Goal: Transaction & Acquisition: Obtain resource

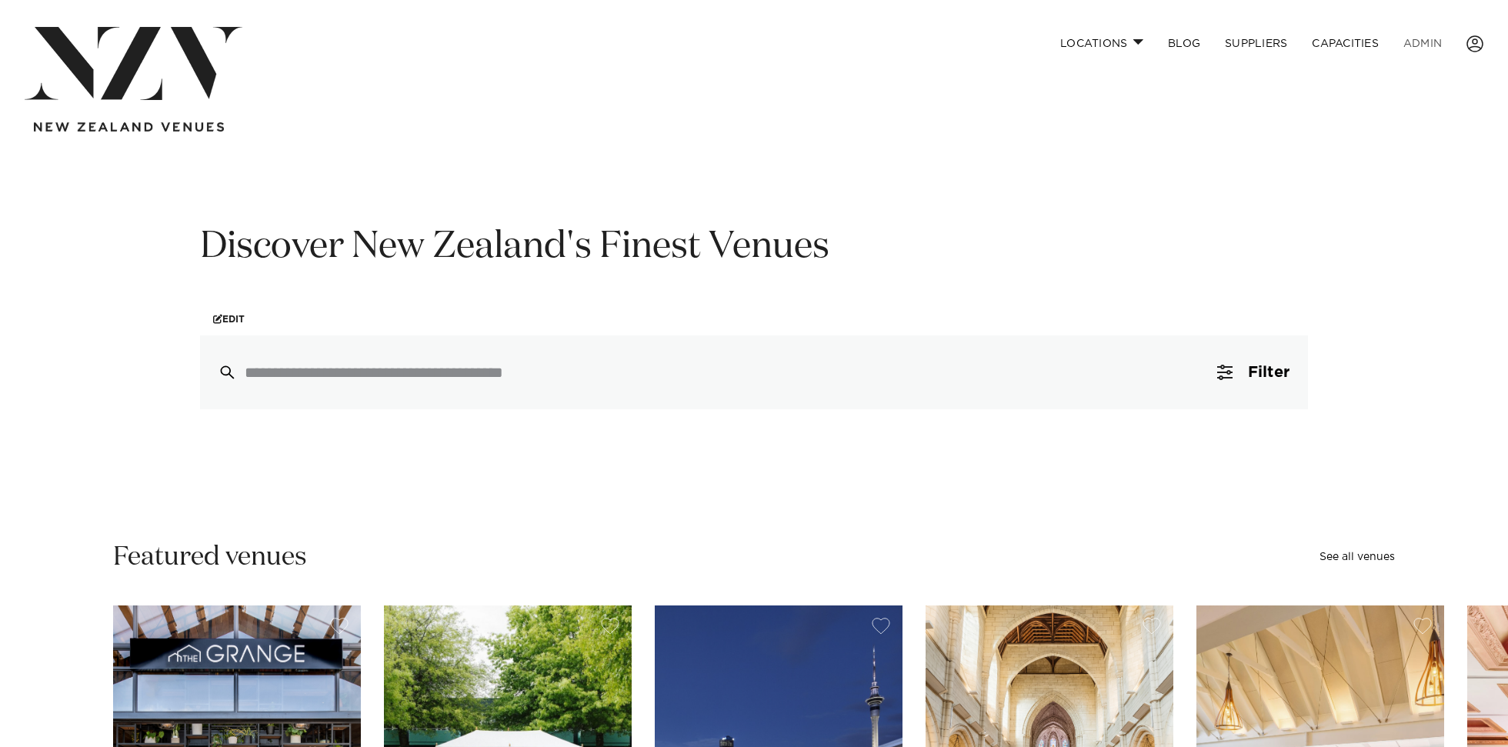
click at [904, 50] on link "ADMIN" at bounding box center [1422, 43] width 63 height 33
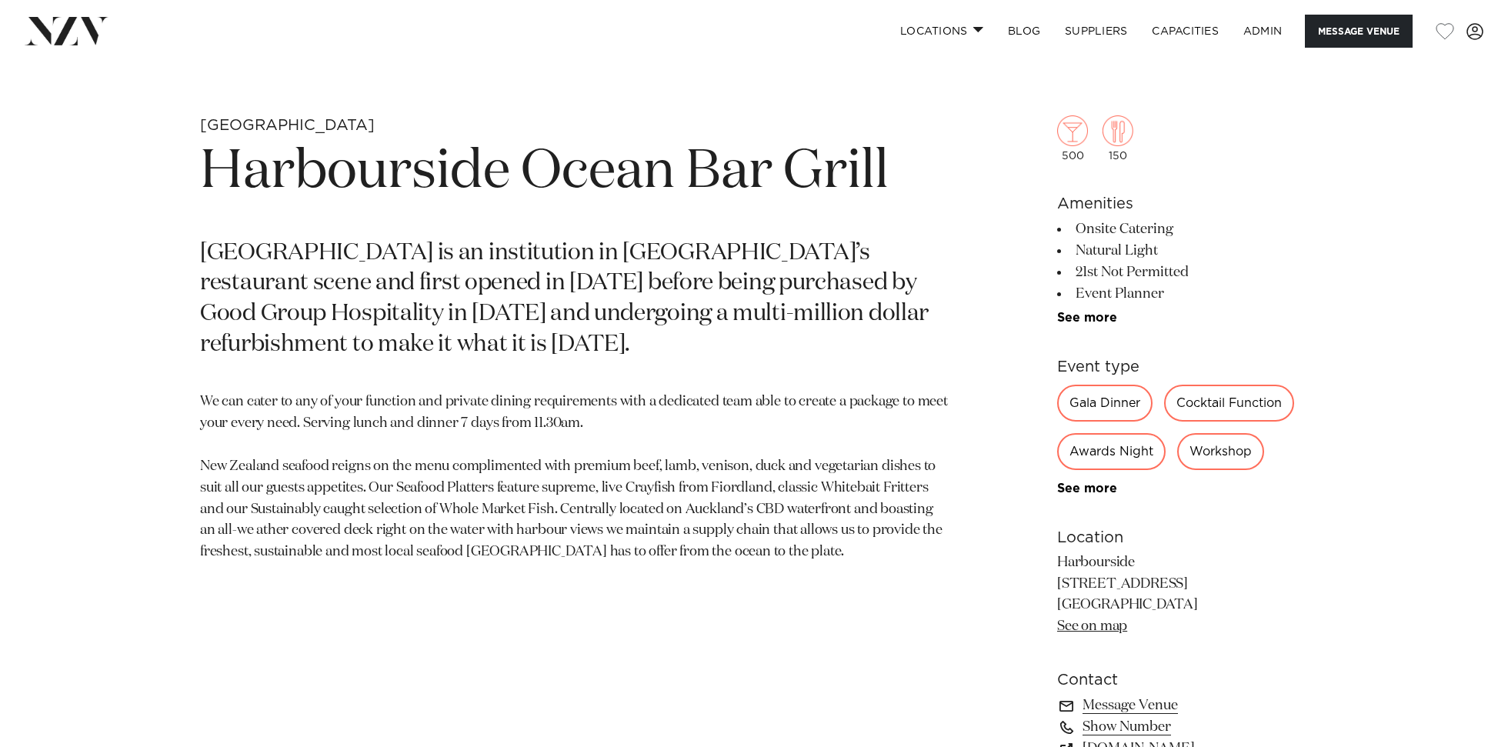
scroll to position [800, 0]
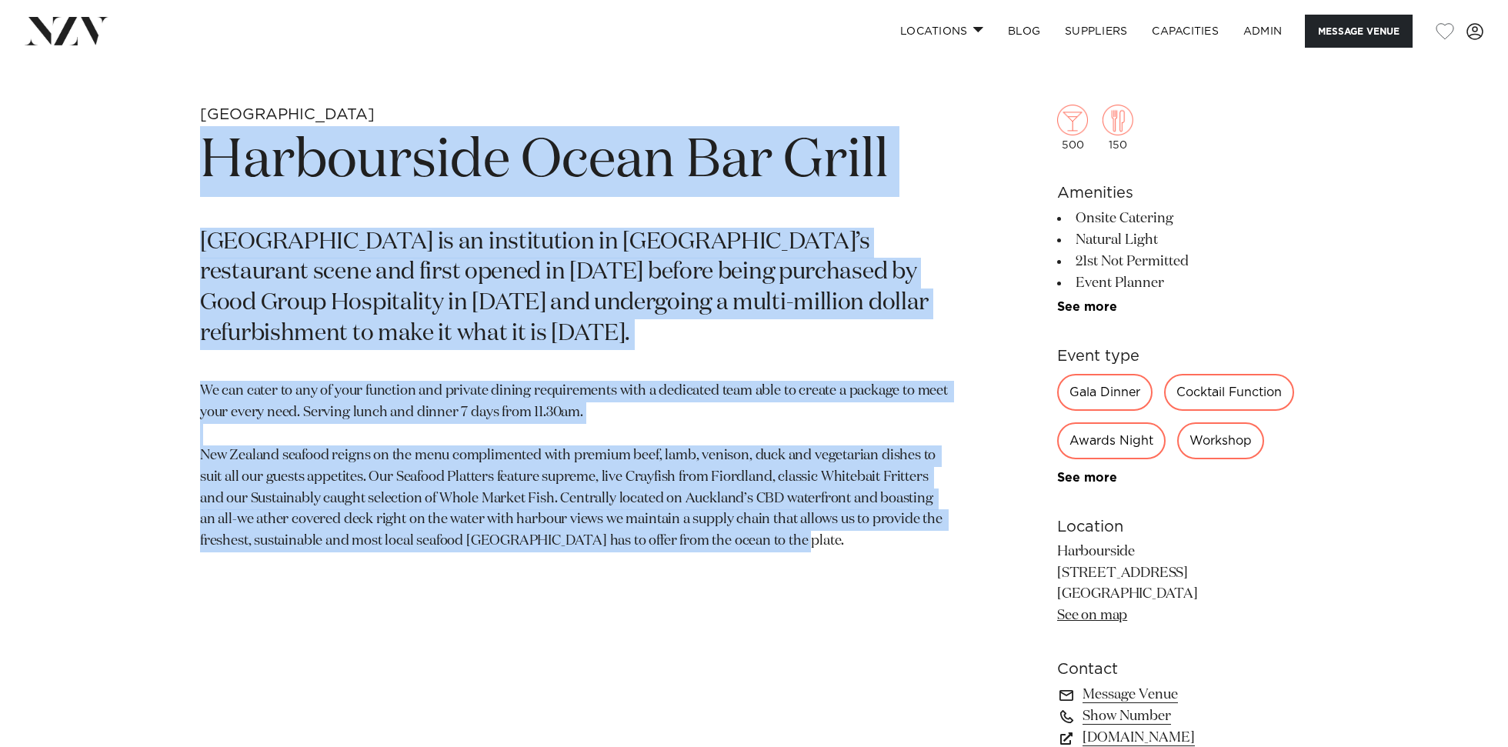
drag, startPoint x: 831, startPoint y: 568, endPoint x: 158, endPoint y: 137, distance: 799.5
click at [158, 137] on div "Auckland Harbourside Ocean Bar Grill Harbourside Ocean Bar Grill is an institut…" at bounding box center [754, 515] width 1310 height 820
copy section "Harbourside Ocean Bar Grill Harbourside Ocean Bar Grill is an institution in Au…"
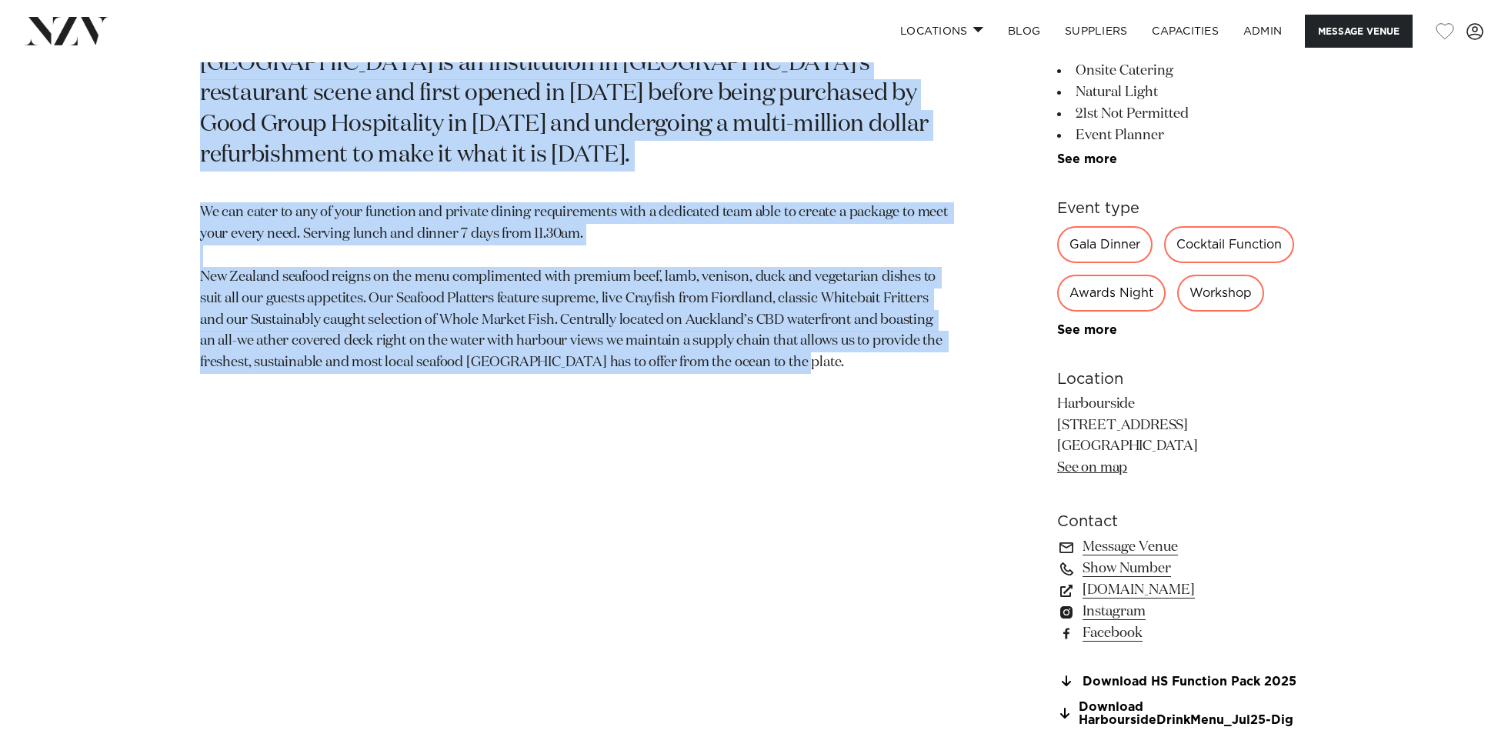
scroll to position [993, 0]
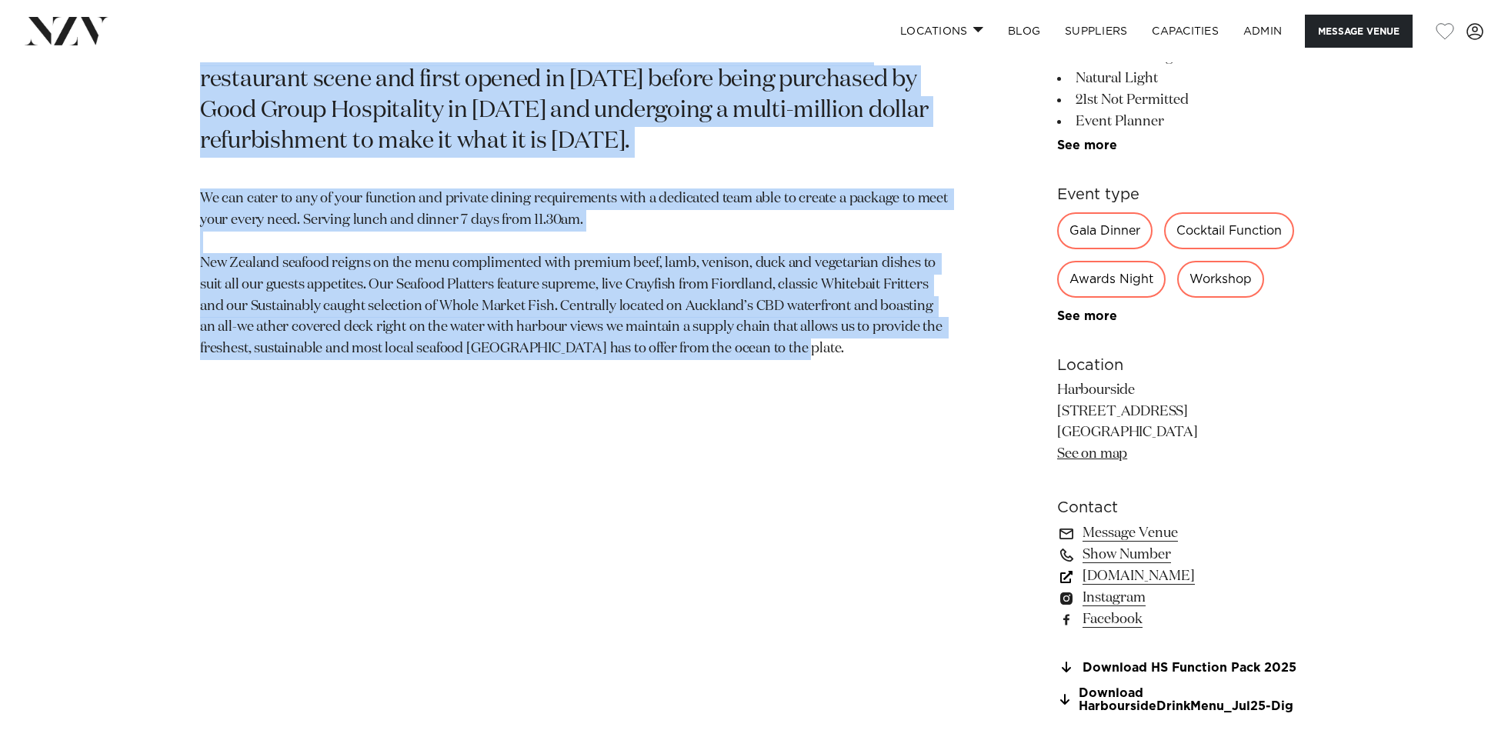
click at [1132, 577] on link "www.harbourside.co" at bounding box center [1182, 577] width 251 height 22
click at [1184, 669] on link "Download HS Function Pack 2025" at bounding box center [1182, 668] width 251 height 14
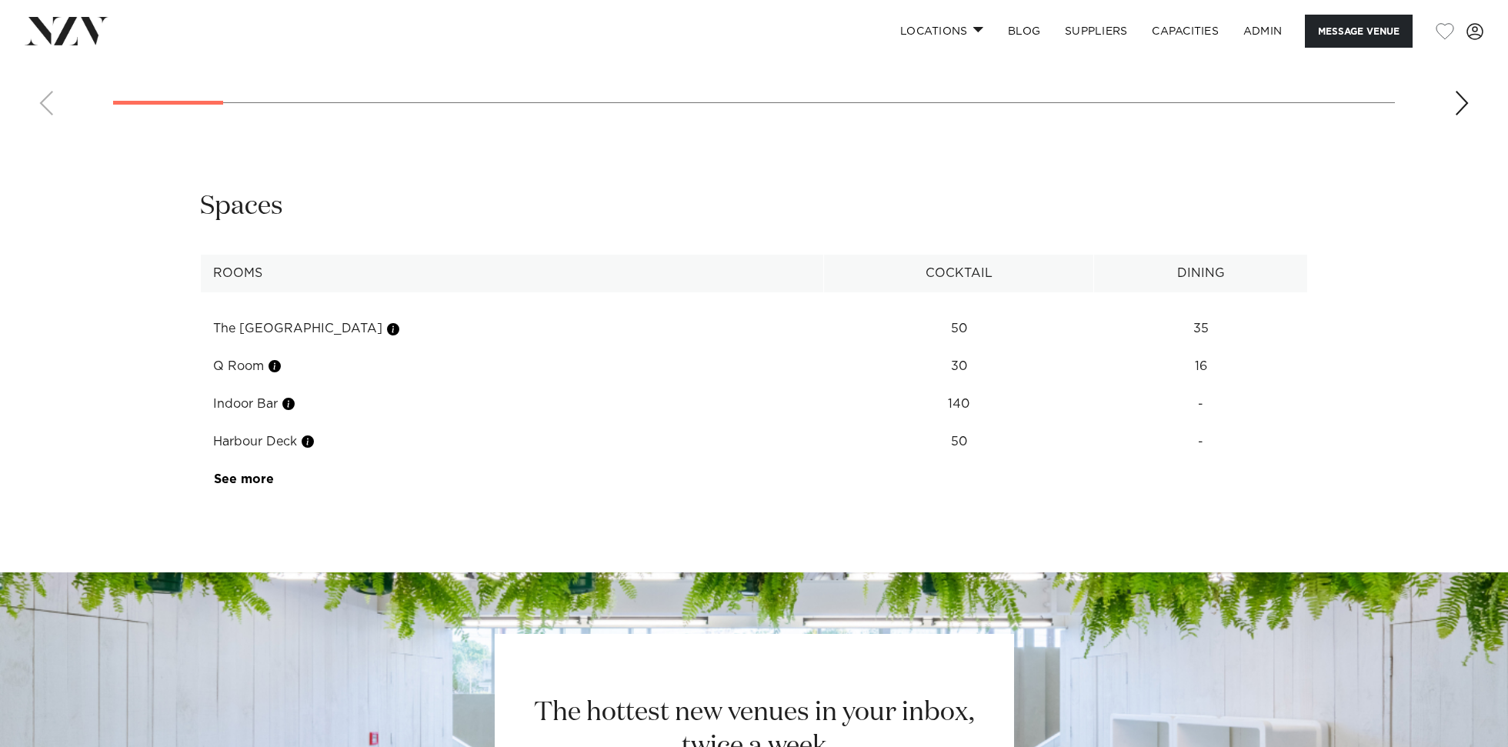
scroll to position [2122, 0]
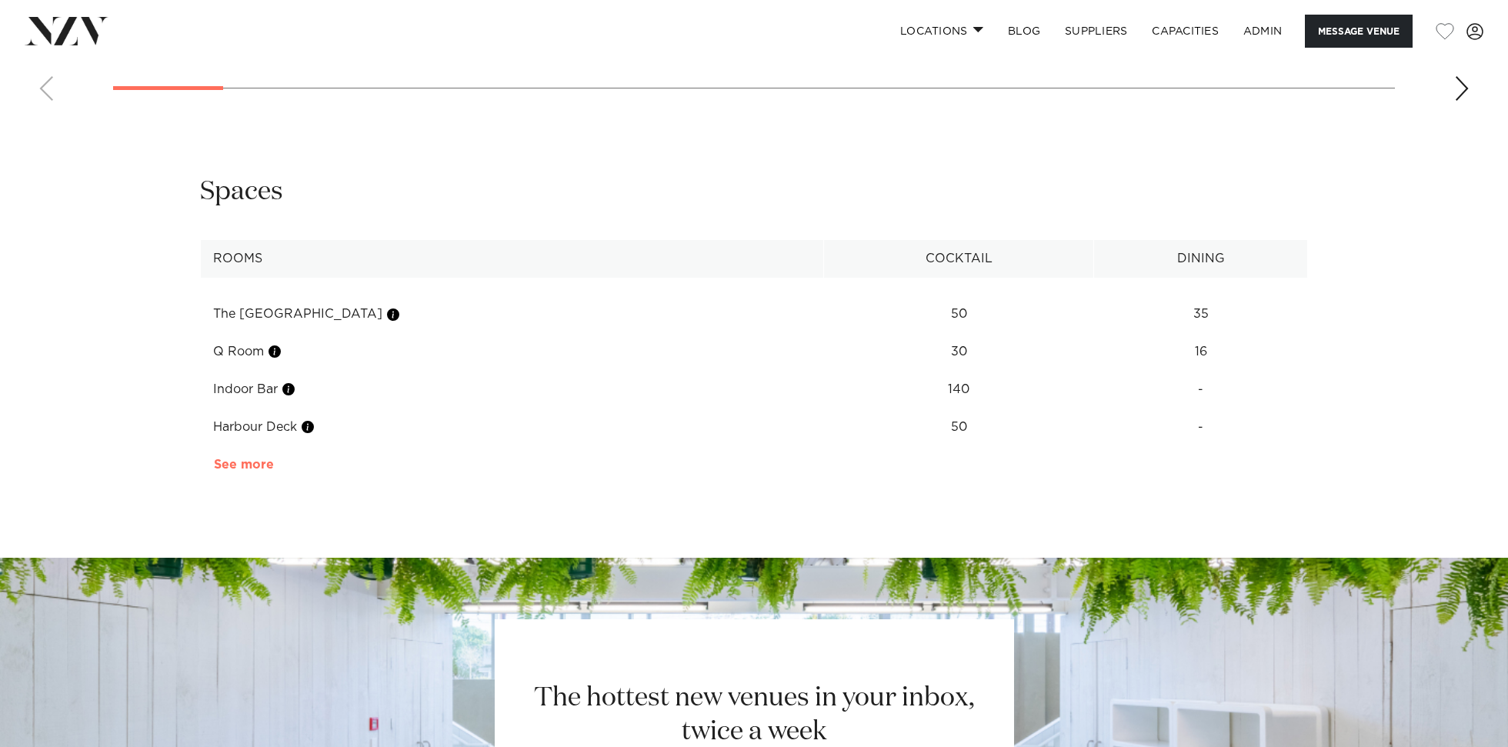
click at [232, 470] on link "See more" at bounding box center [274, 465] width 120 height 12
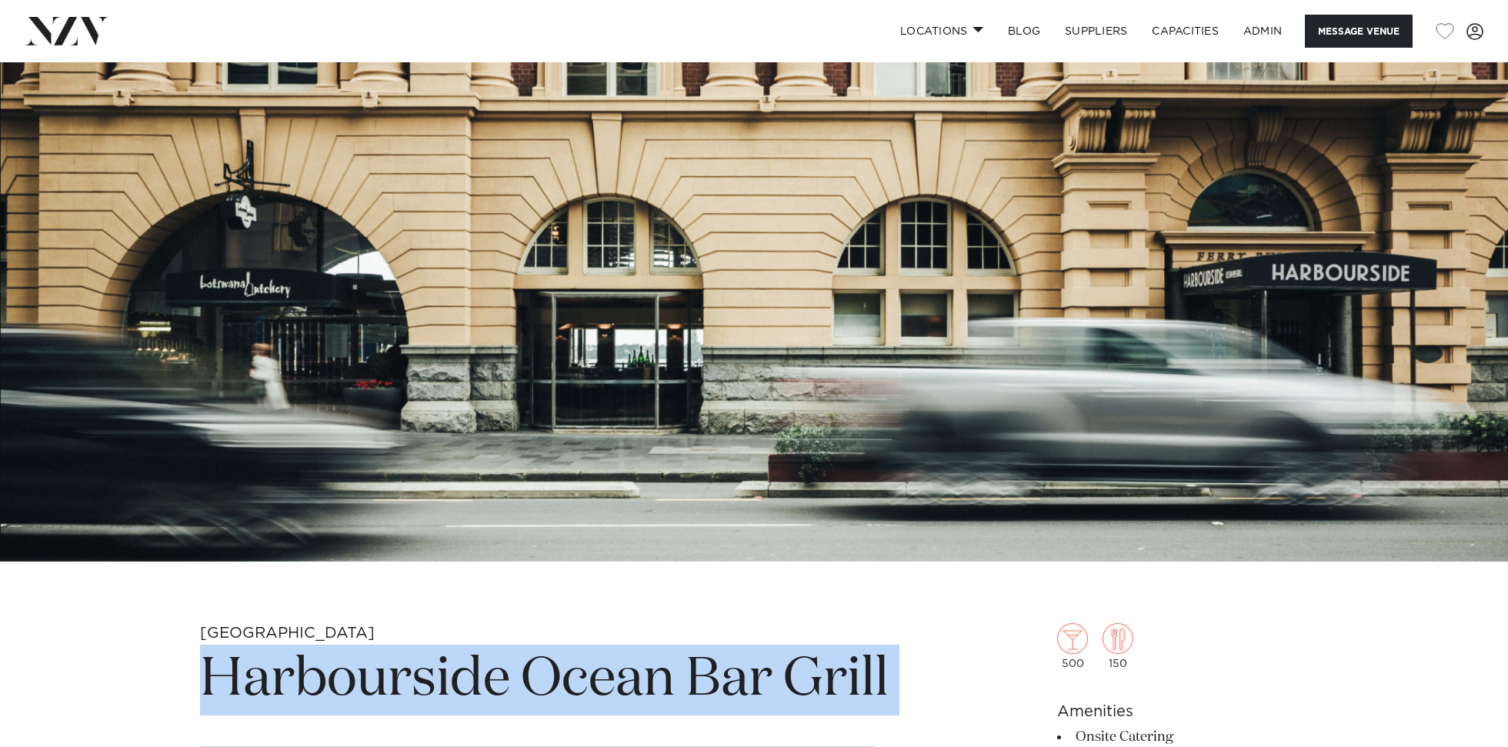
scroll to position [125, 0]
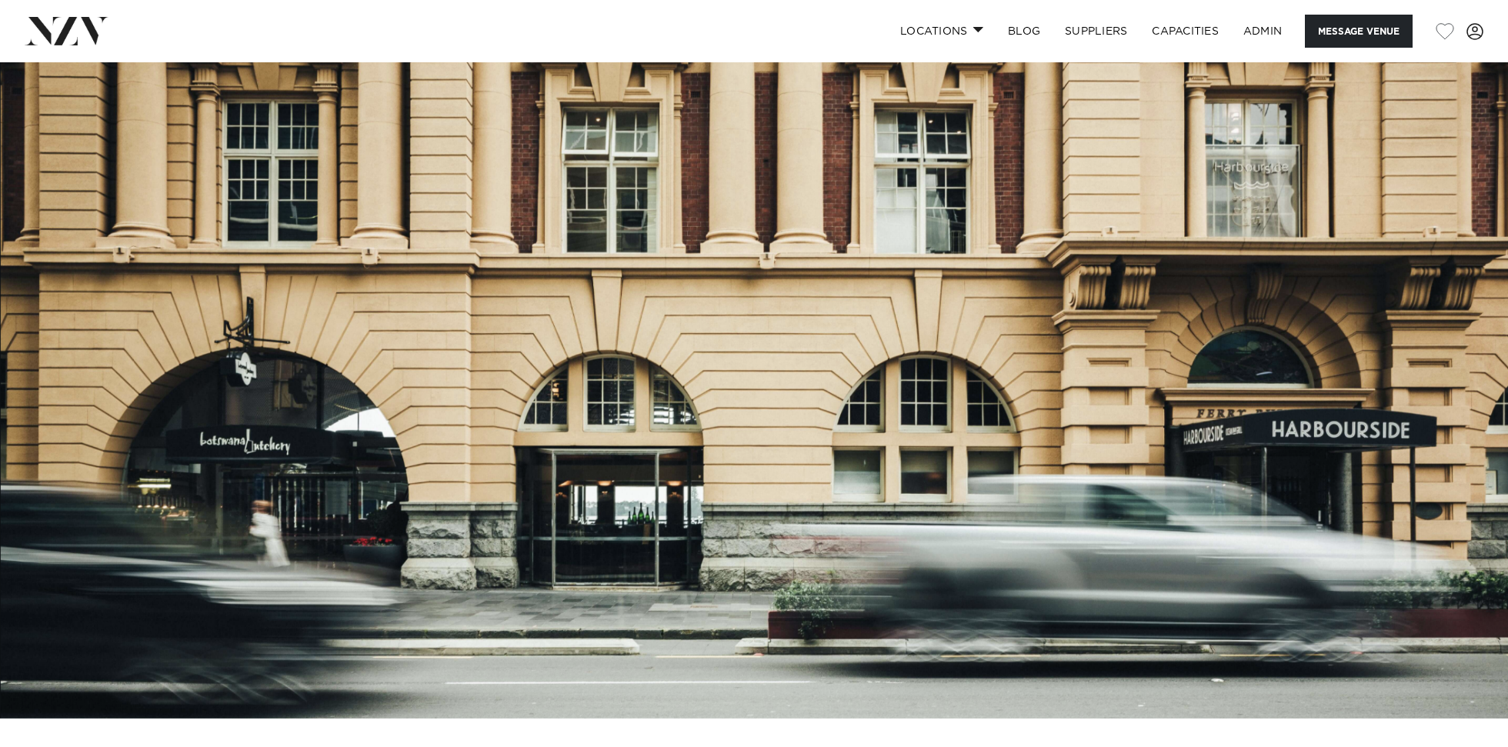
click at [887, 142] on img at bounding box center [754, 365] width 1508 height 707
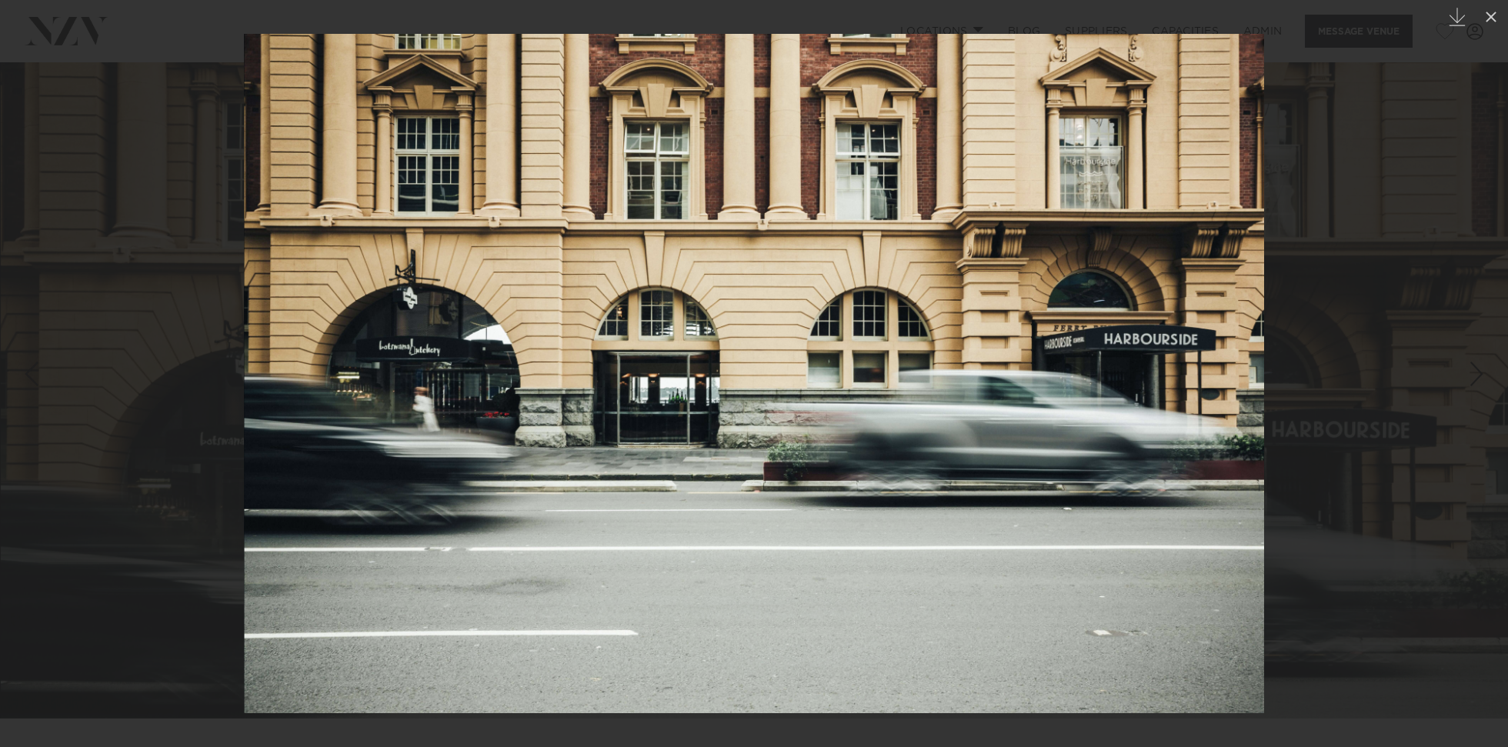
click at [1442, 246] on div at bounding box center [754, 373] width 1508 height 747
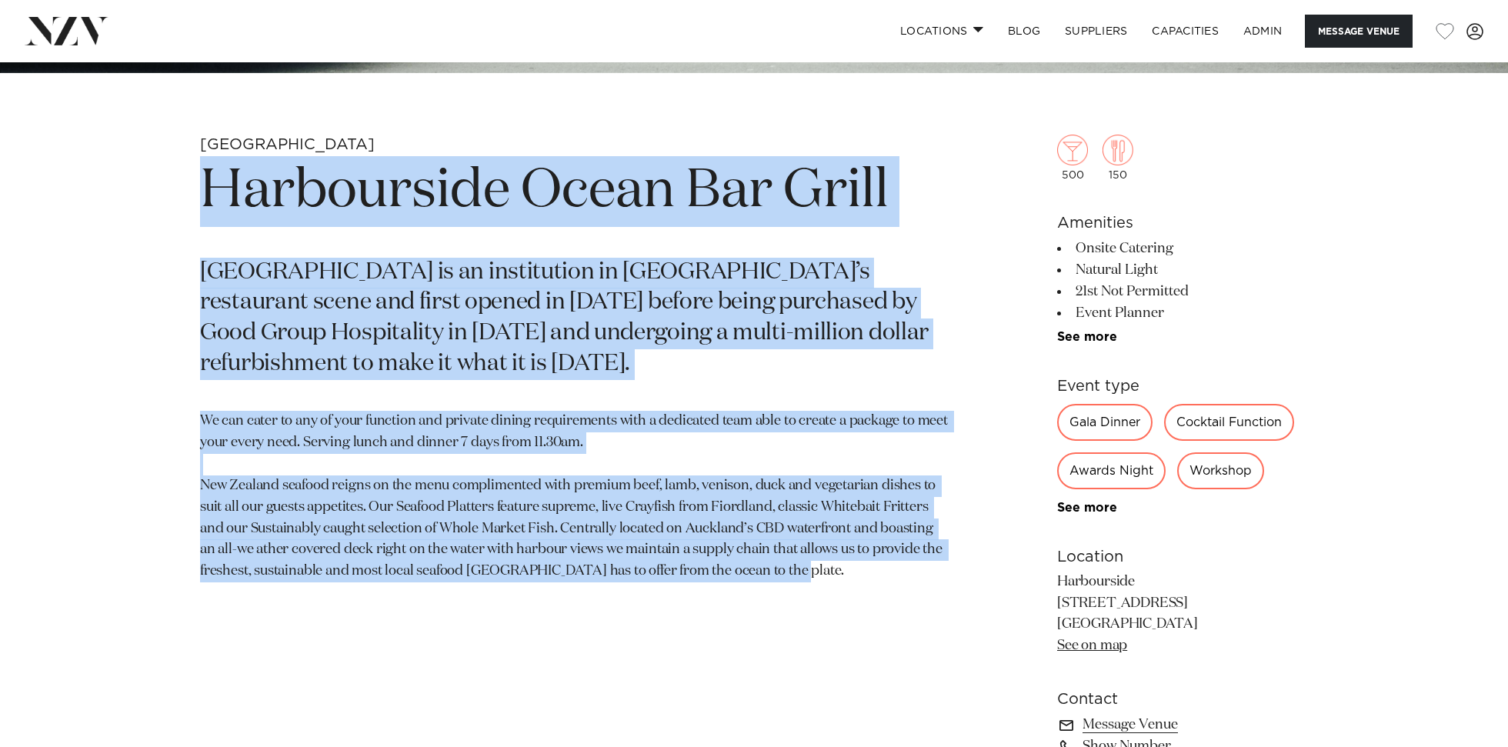
scroll to position [776, 0]
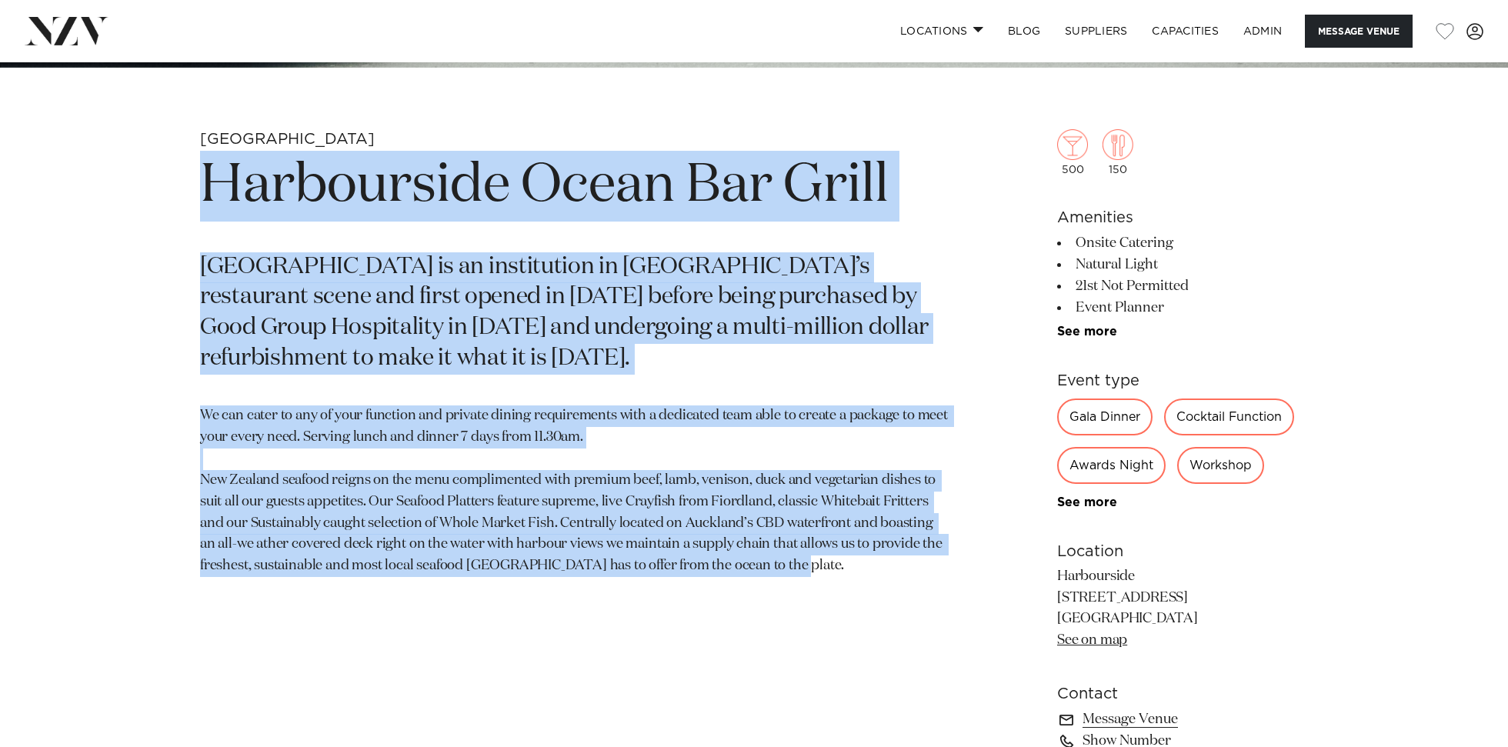
click at [778, 220] on h1 "Harbourside Ocean Bar Grill" at bounding box center [574, 186] width 748 height 71
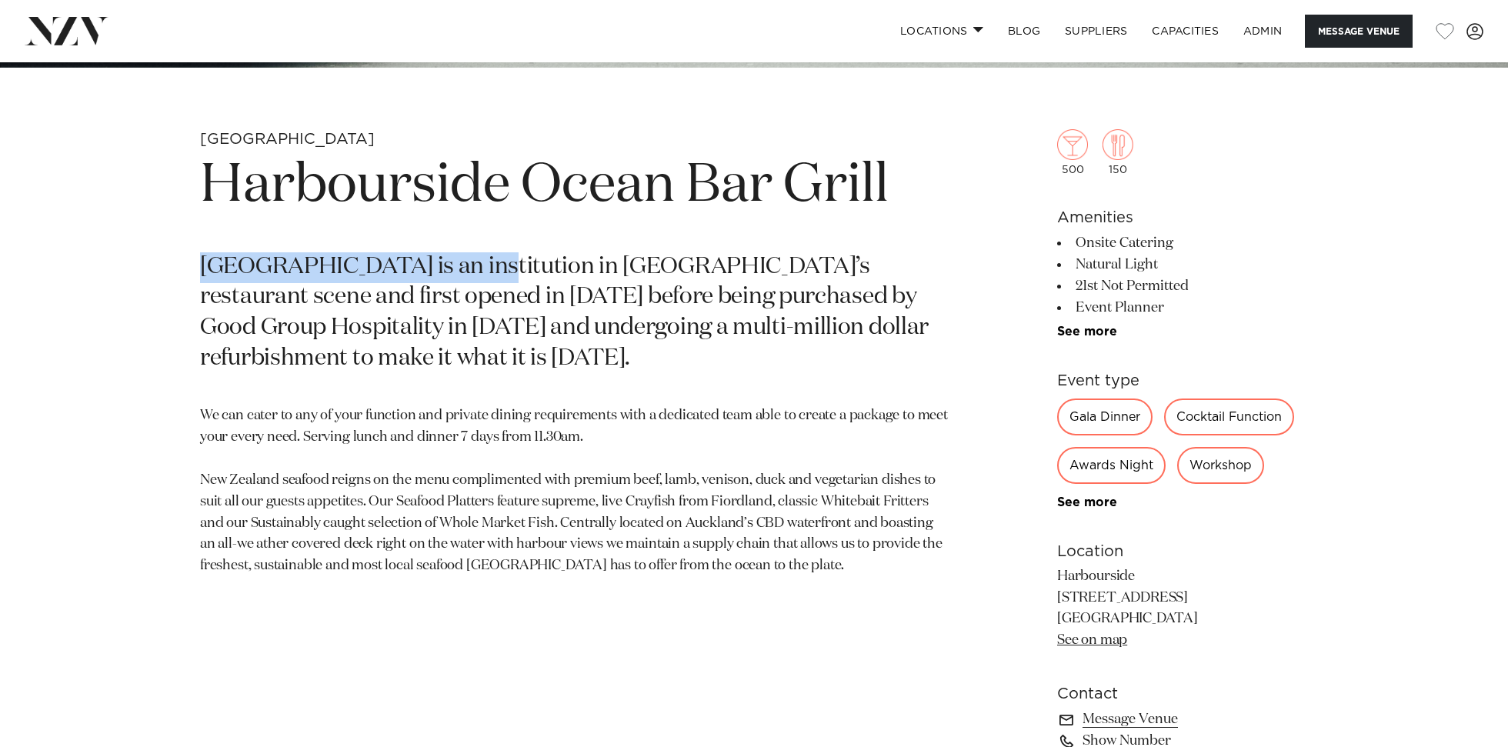
drag, startPoint x: 489, startPoint y: 272, endPoint x: 179, endPoint y: 266, distance: 310.2
click at [179, 266] on div "Auckland Harbourside Ocean Bar Grill Harbourside Ocean Bar Grill is an institut…" at bounding box center [754, 539] width 1310 height 820
copy p "Harbourside Ocean Bar Grill"
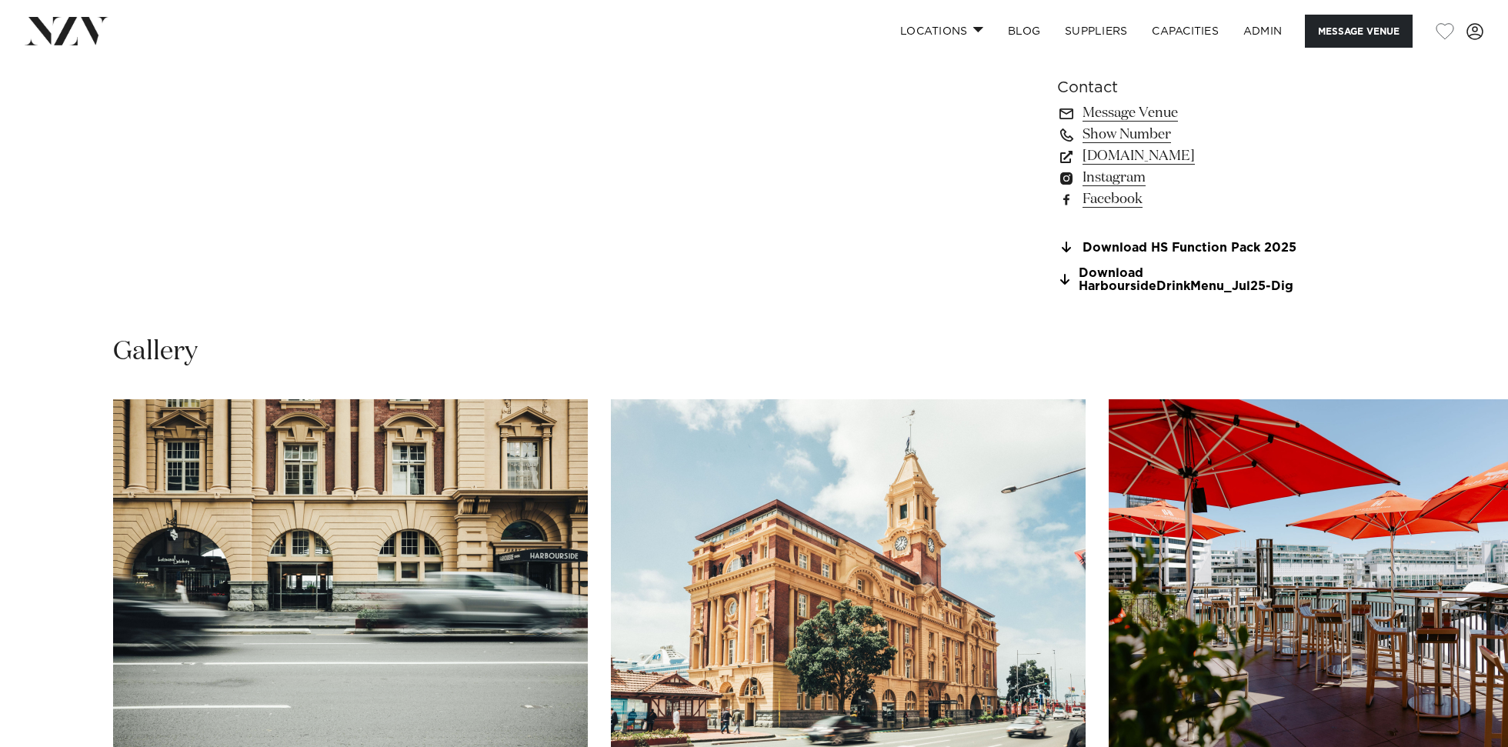
scroll to position [1416, 0]
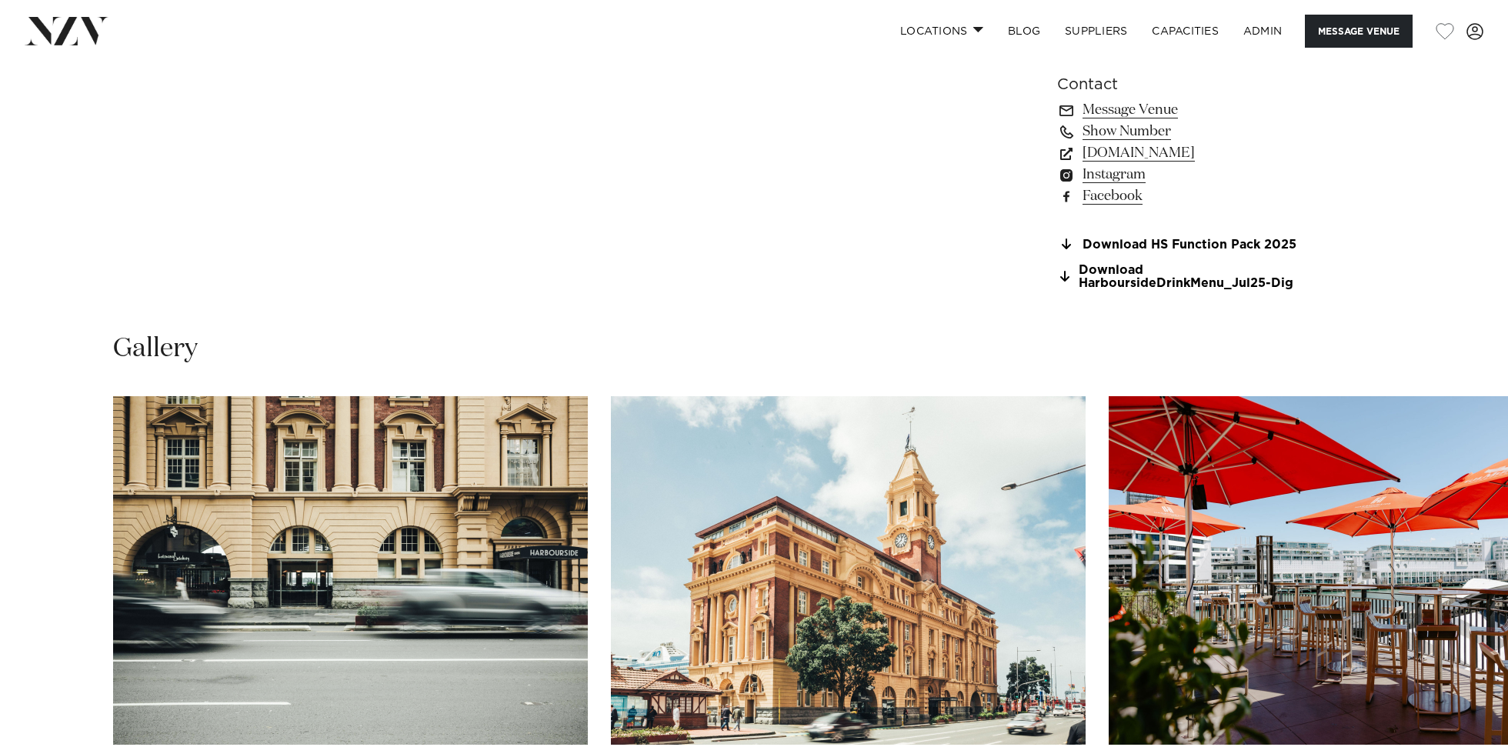
click at [813, 482] on img "2 / 30" at bounding box center [848, 570] width 475 height 349
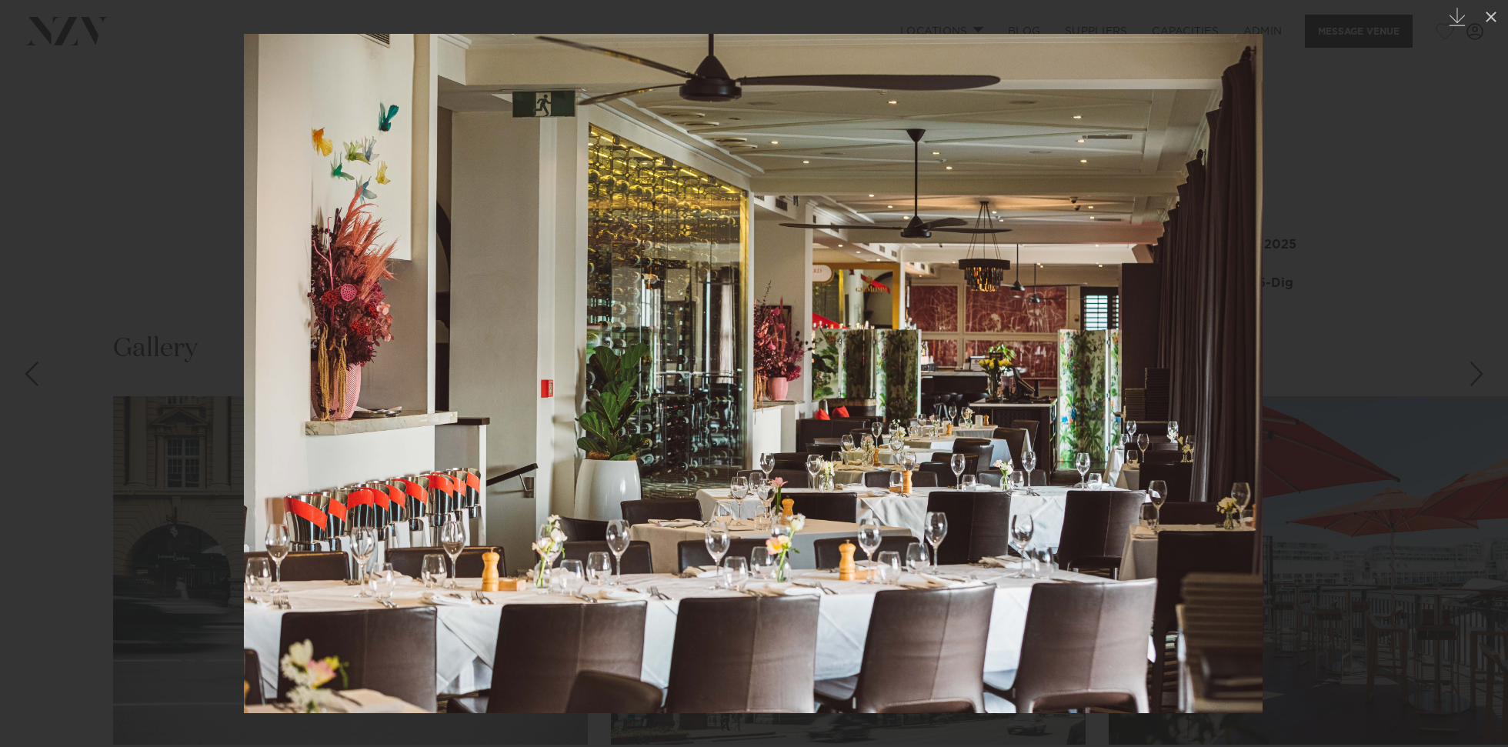
click at [268, 271] on img at bounding box center [753, 374] width 1019 height 680
click at [144, 278] on div at bounding box center [754, 373] width 1508 height 747
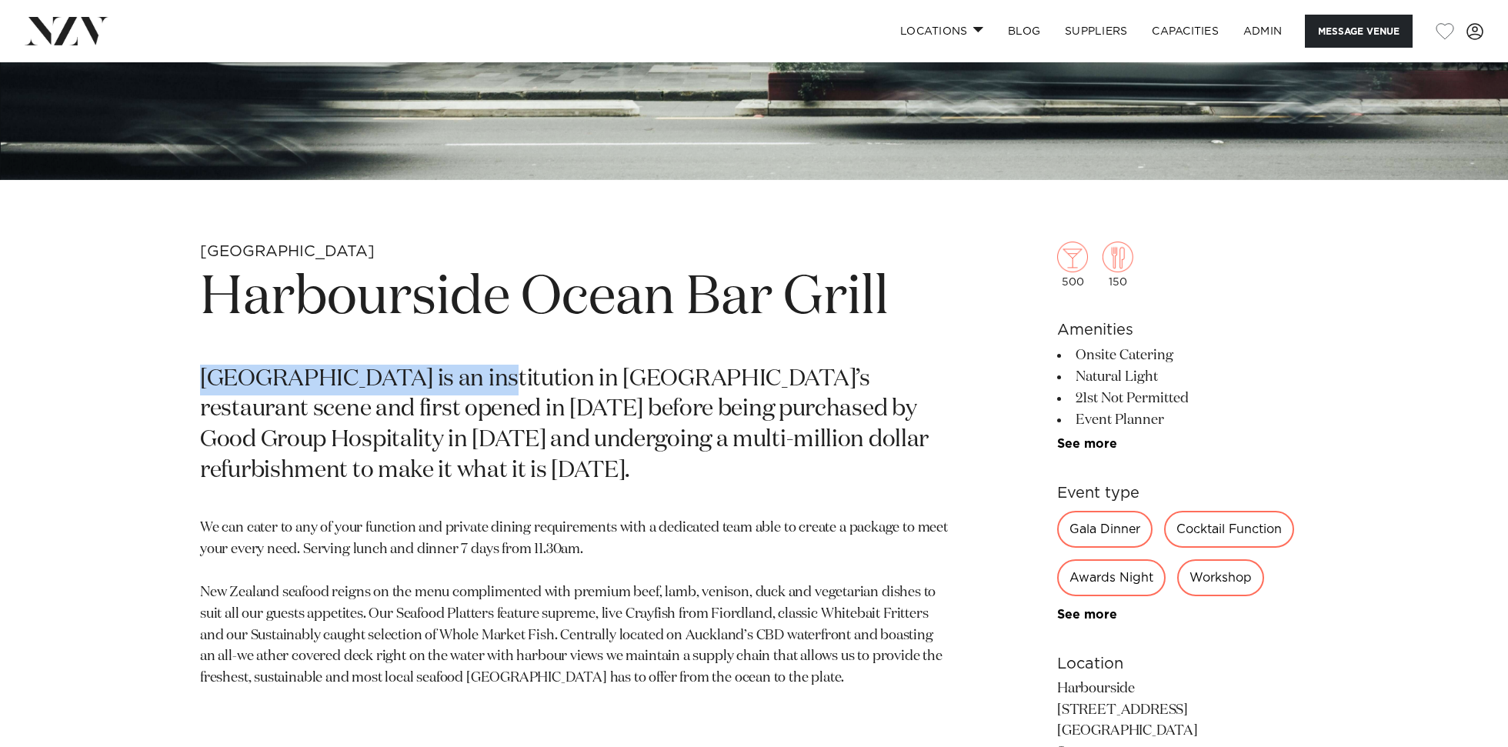
scroll to position [640, 0]
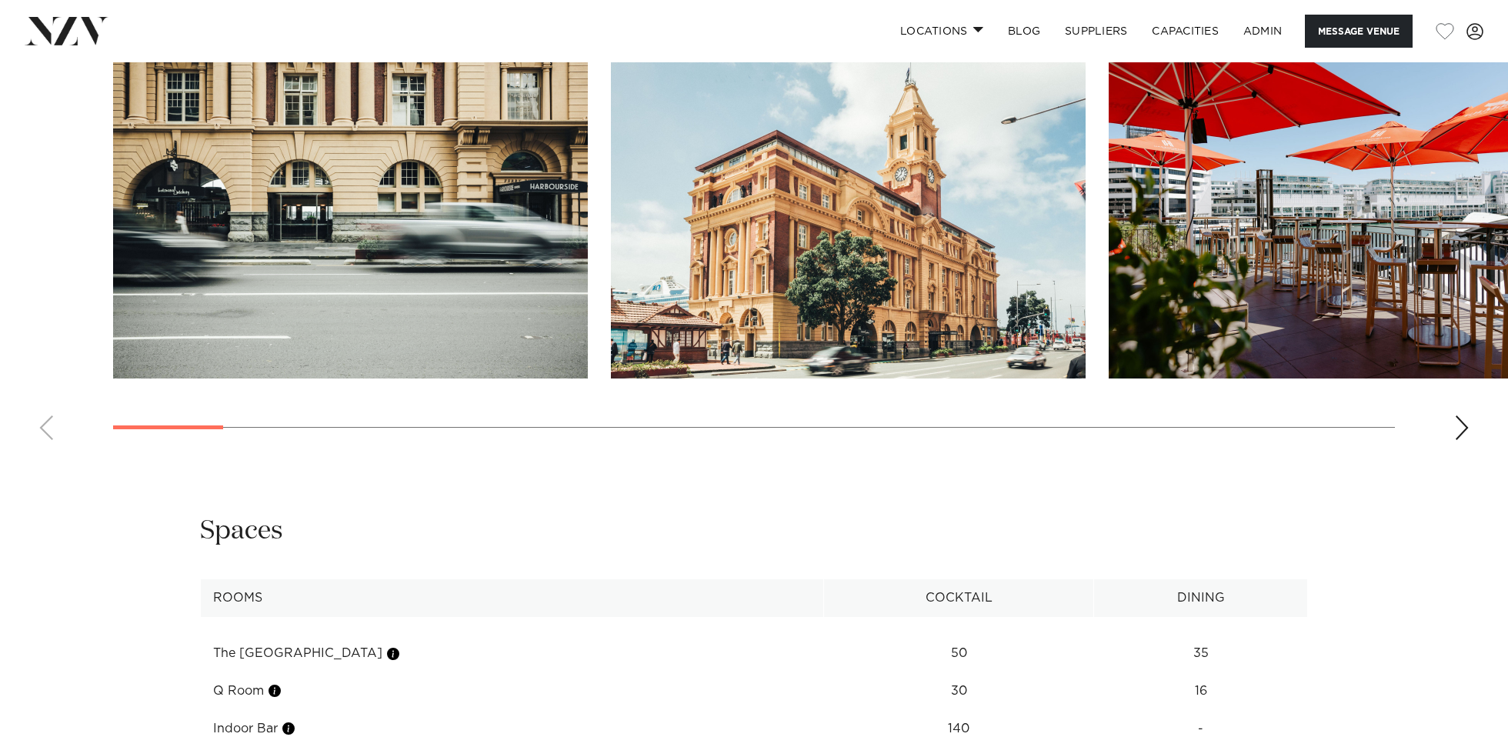
scroll to position [1796, 0]
